Goal: Navigation & Orientation: Find specific page/section

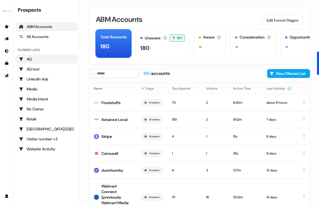
click at [38, 61] on div "AG" at bounding box center [46, 59] width 55 height 6
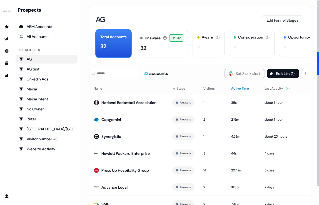
click at [238, 86] on button "Active Time" at bounding box center [243, 89] width 24 height 10
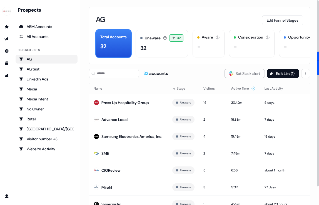
click at [238, 86] on button "Active Time" at bounding box center [243, 89] width 24 height 10
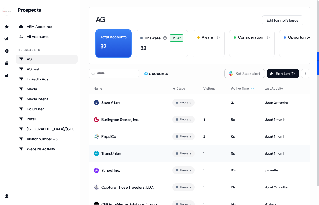
scroll to position [1, 0]
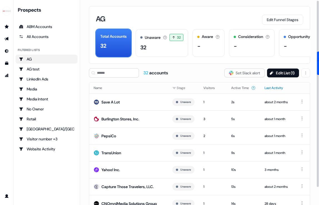
click at [274, 85] on button "Last Activity" at bounding box center [277, 88] width 25 height 10
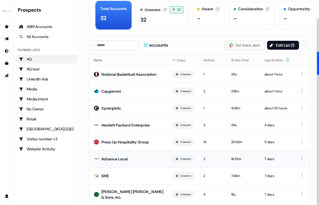
scroll to position [41, 0]
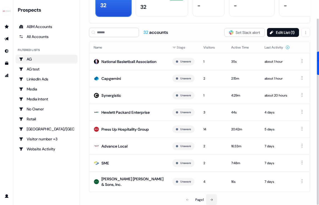
click at [211, 199] on icon at bounding box center [211, 200] width 3 height 3
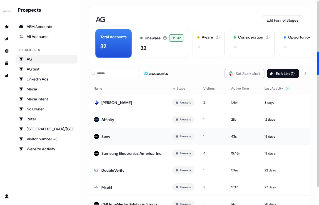
scroll to position [41, 0]
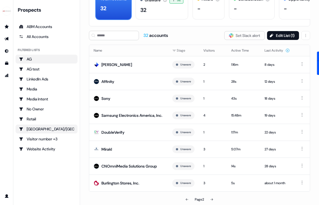
click at [37, 131] on div "[GEOGRAPHIC_DATA]/[GEOGRAPHIC_DATA]" at bounding box center [46, 130] width 55 height 6
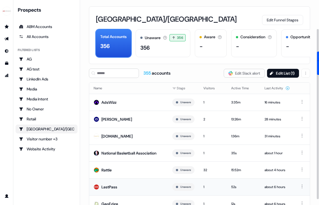
scroll to position [41, 0]
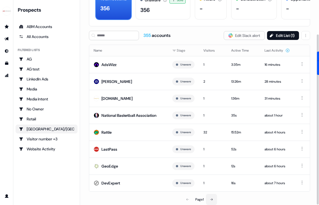
click at [211, 200] on icon at bounding box center [211, 199] width 3 height 3
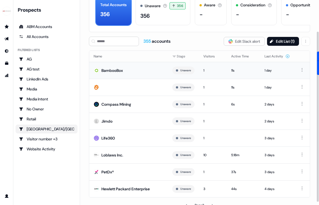
scroll to position [38, 0]
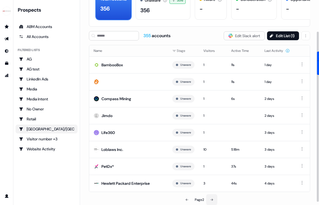
click at [211, 202] on button at bounding box center [211, 200] width 11 height 11
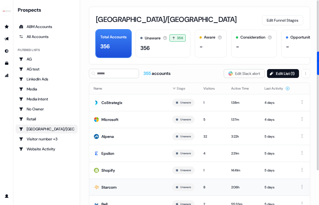
scroll to position [38, 0]
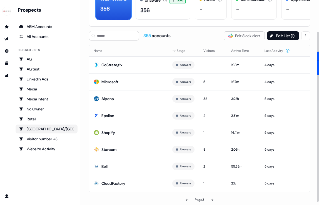
click at [221, 196] on div "Page 3" at bounding box center [199, 200] width 71 height 11
click at [214, 199] on icon at bounding box center [211, 200] width 3 height 3
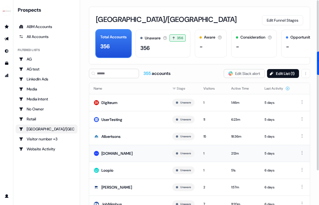
scroll to position [38, 0]
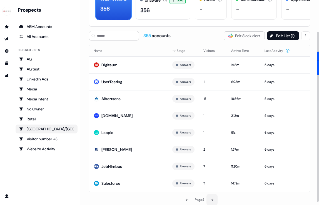
click at [213, 200] on icon at bounding box center [211, 200] width 3 height 3
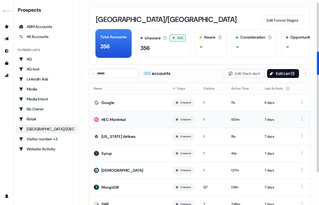
scroll to position [38, 0]
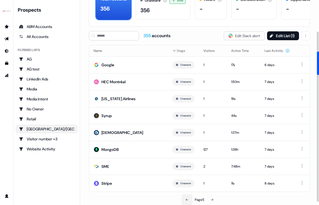
click at [186, 199] on icon at bounding box center [186, 200] width 3 height 3
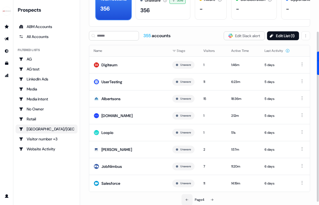
click at [186, 199] on icon at bounding box center [186, 200] width 3 height 3
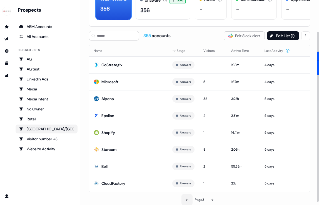
click at [186, 198] on button at bounding box center [187, 200] width 11 height 11
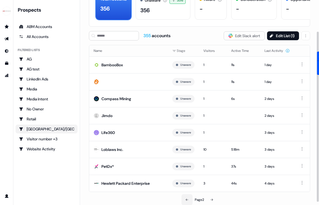
click at [185, 200] on icon at bounding box center [186, 200] width 3 height 3
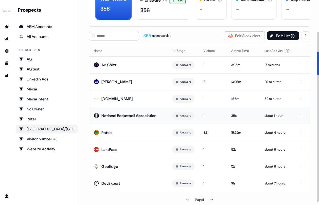
scroll to position [41, 0]
click at [185, 199] on div "Page 1" at bounding box center [199, 199] width 71 height 11
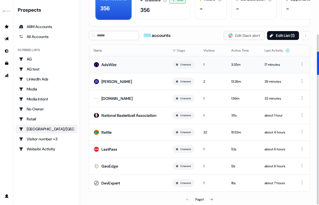
click at [104, 62] on div "AdsWizz" at bounding box center [108, 65] width 15 height 6
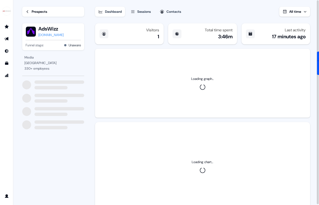
click at [46, 35] on div "[DOMAIN_NAME]" at bounding box center [50, 35] width 25 height 6
